Goal: Go to known website: Go to known website

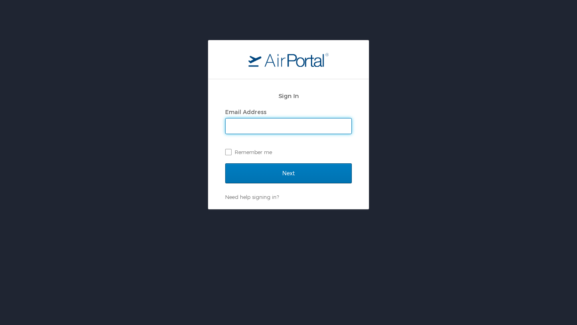
type input "alena.reich@crumbl.com"
click at [232, 151] on label "Remember me" at bounding box center [288, 152] width 127 height 12
click at [230, 151] on input "Remember me" at bounding box center [227, 151] width 5 height 5
checkbox input "true"
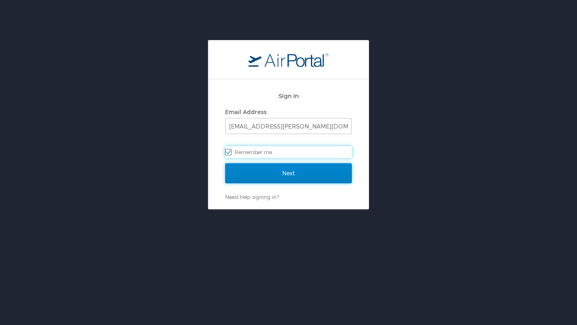
click at [251, 173] on input "Next" at bounding box center [288, 173] width 127 height 20
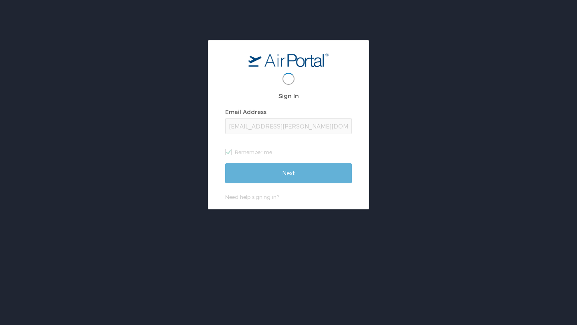
scroll to position [0, 1]
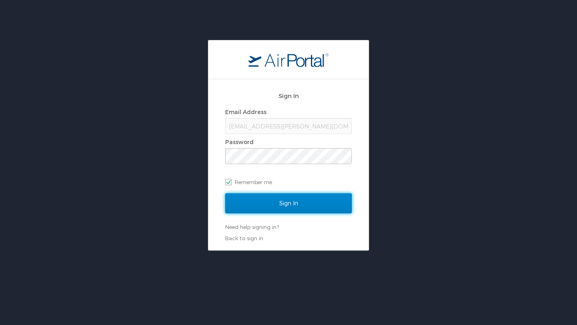
click at [244, 200] on input "Sign In" at bounding box center [288, 204] width 127 height 20
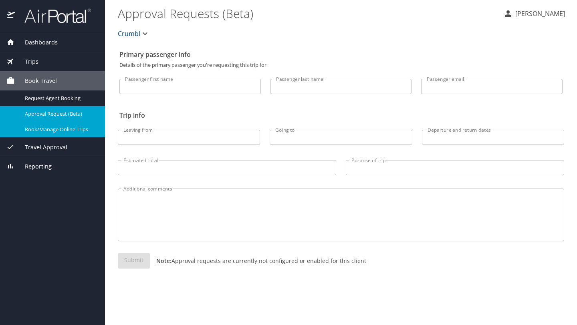
click at [45, 131] on span "Book/Manage Online Trips" at bounding box center [60, 130] width 71 height 8
